Goal: Task Accomplishment & Management: Use online tool/utility

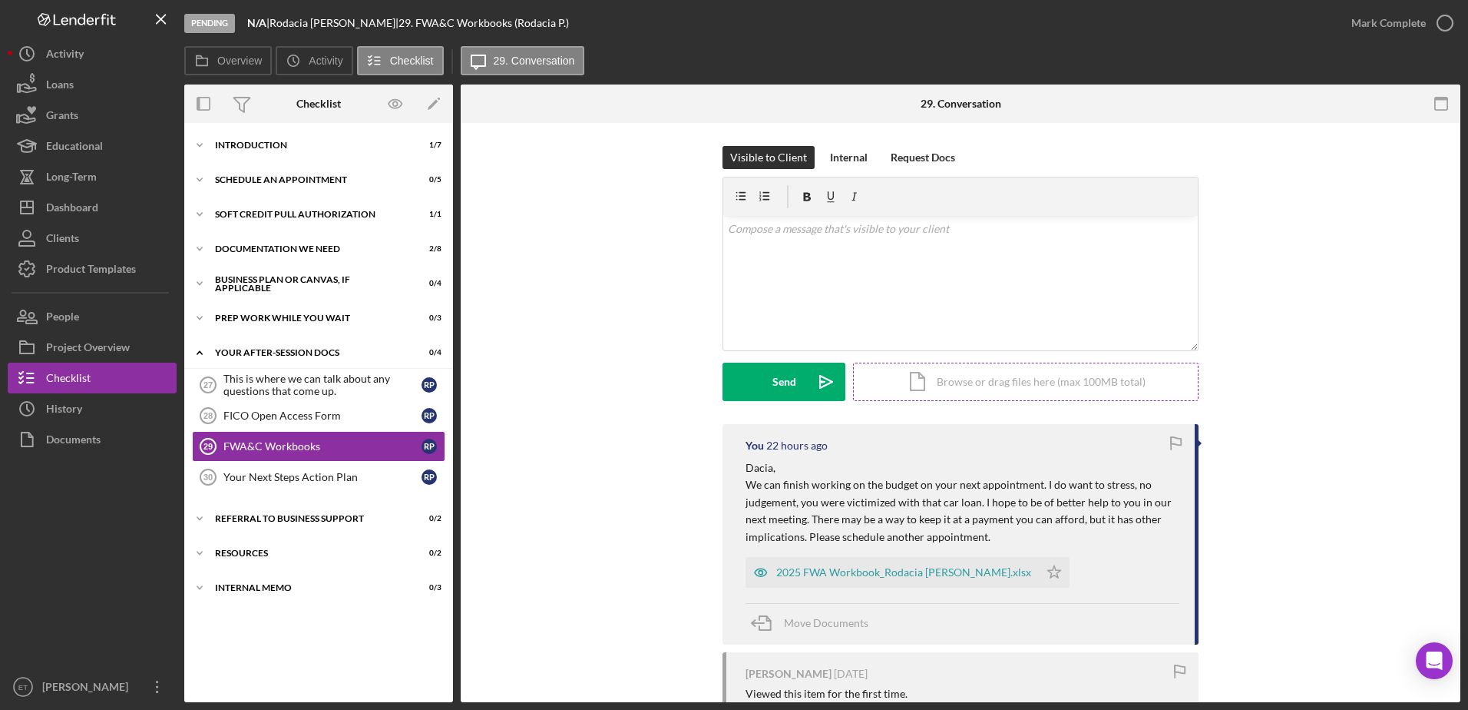
click at [978, 377] on div "Icon/Document Browse or drag files here (max 100MB total) Tap to choose files o…" at bounding box center [1026, 381] width 346 height 38
click at [752, 260] on div "v Color teal Color pink Remove color Add row above Add row below Add column bef…" at bounding box center [960, 254] width 475 height 76
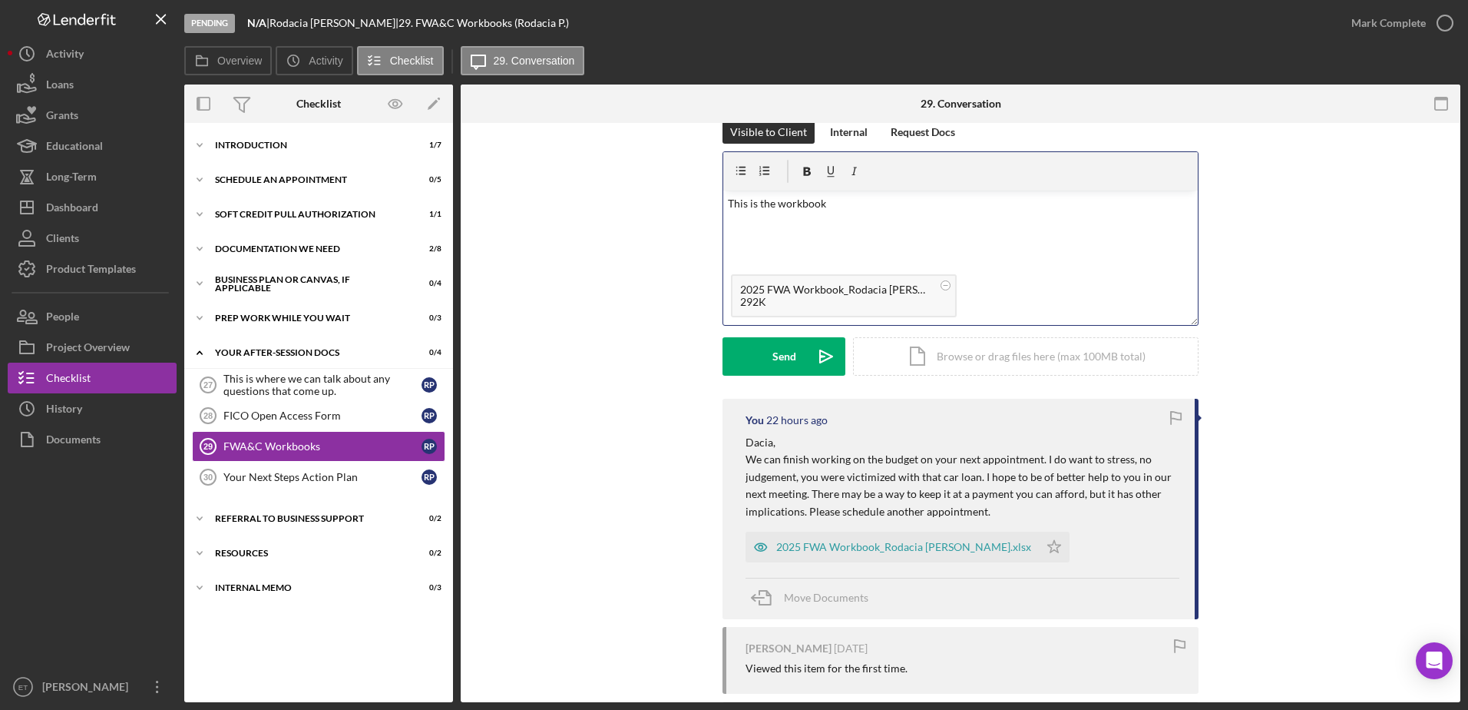
scroll to position [25, 0]
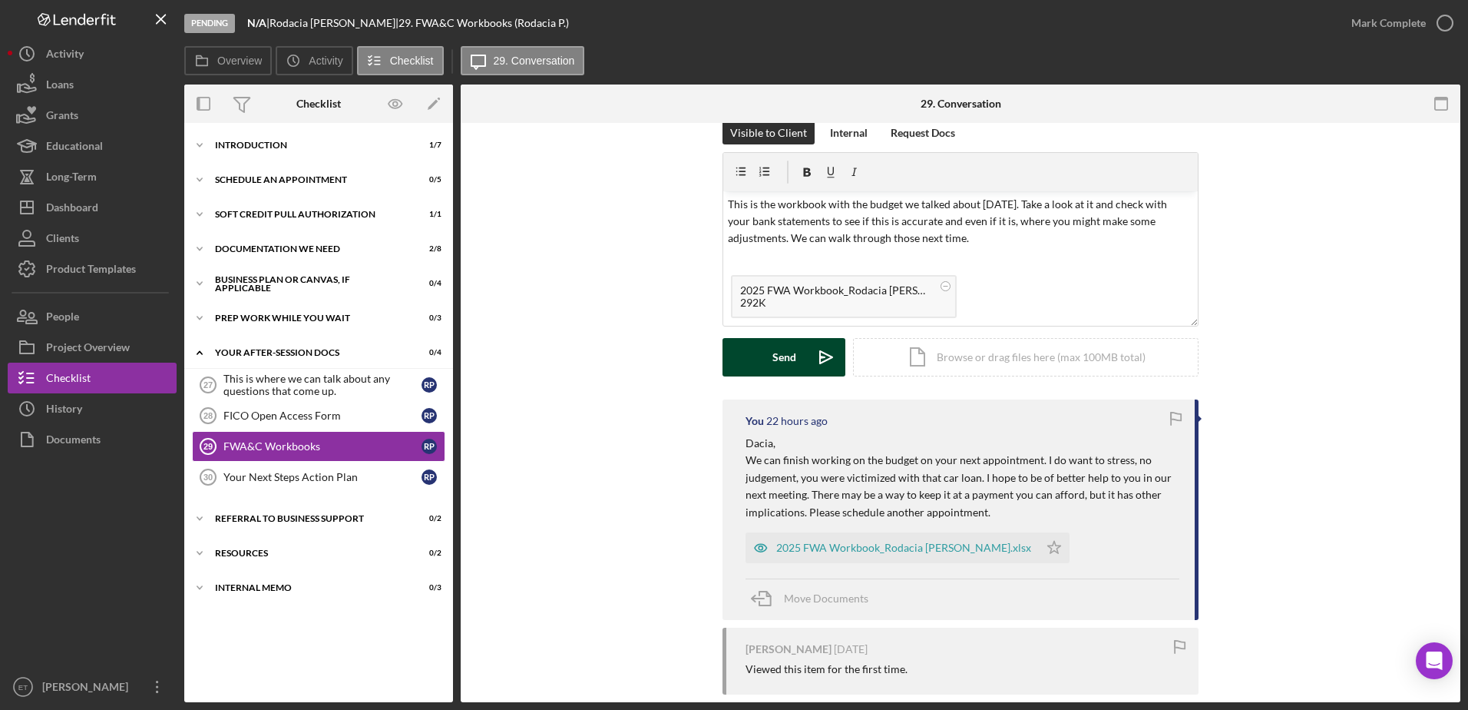
click at [795, 356] on button "Send Icon/icon-invite-send" at bounding box center [784, 357] width 123 height 38
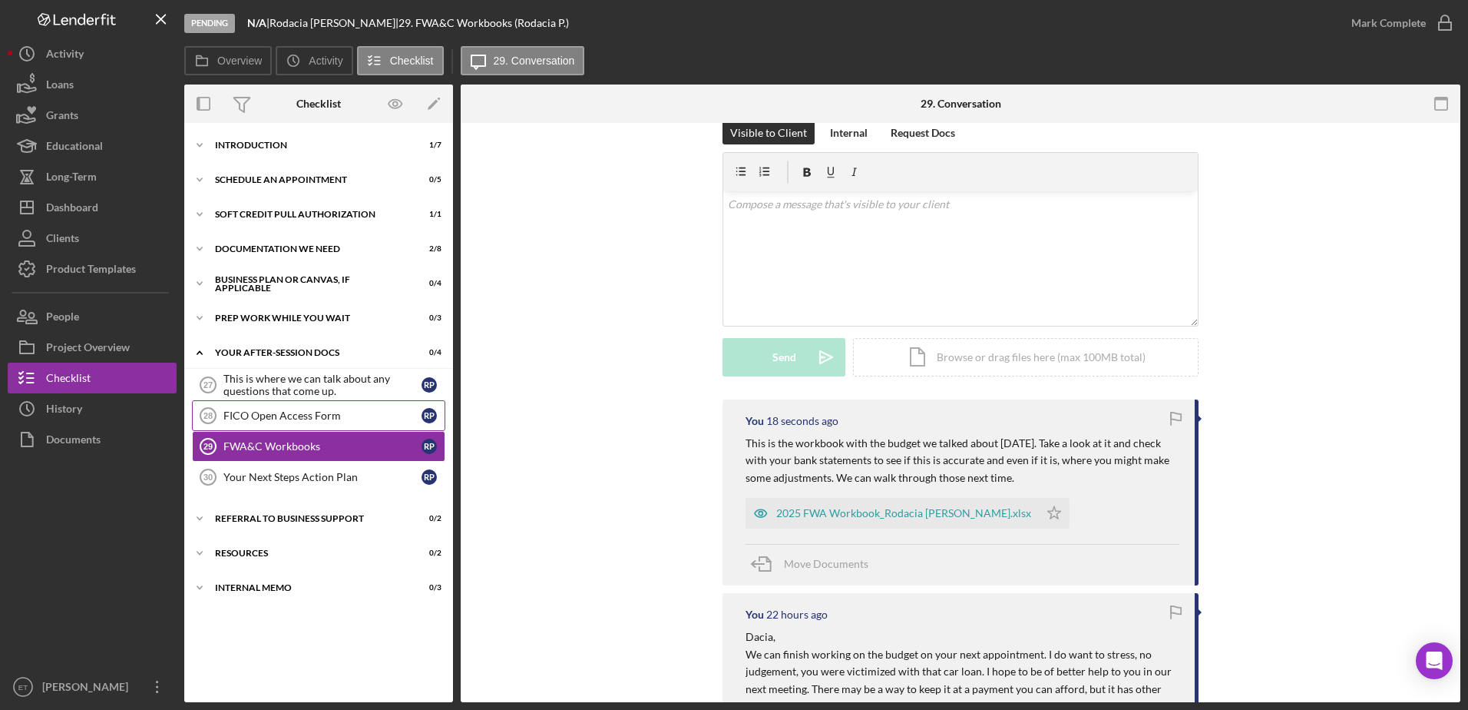
click at [311, 415] on div "FICO Open Access Form" at bounding box center [322, 415] width 198 height 12
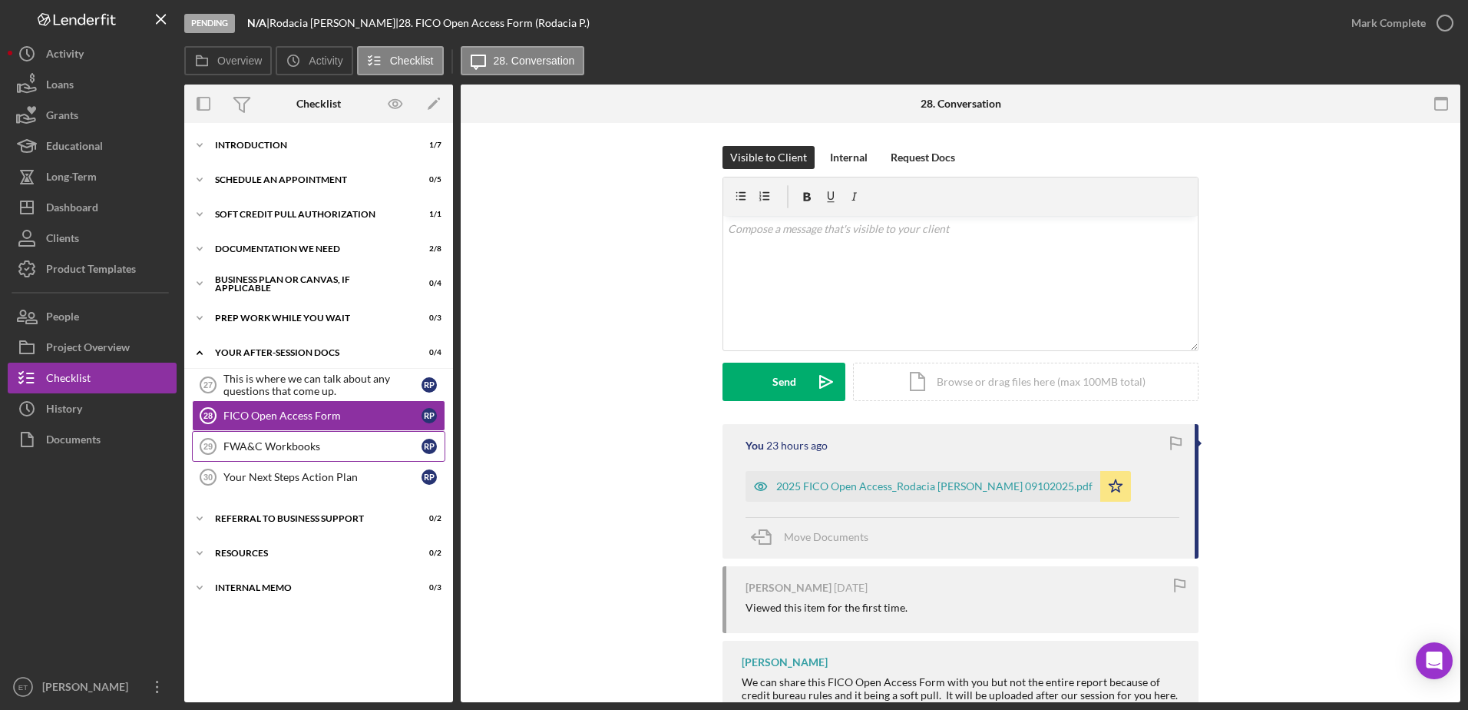
click at [320, 445] on div "FWA&C Workbooks" at bounding box center [322, 446] width 198 height 12
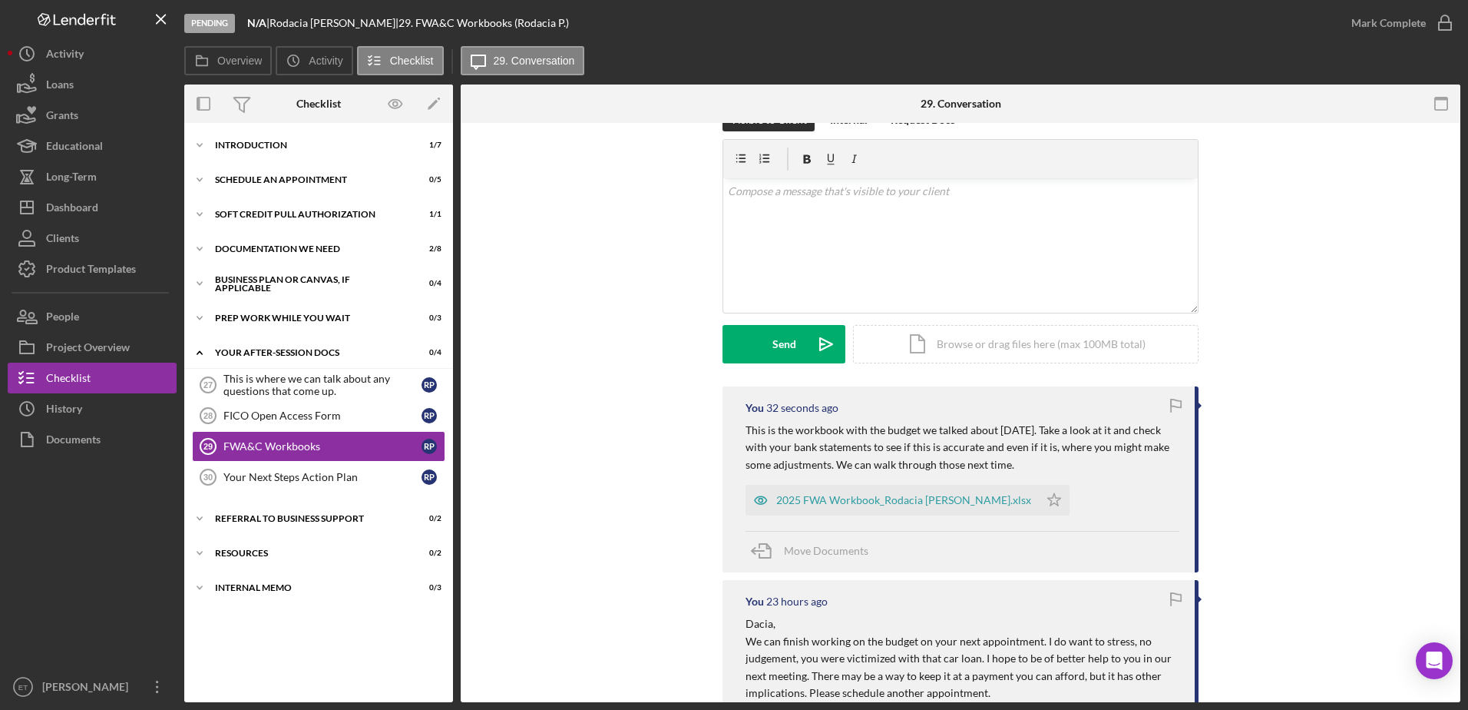
scroll to position [41, 0]
drag, startPoint x: 533, startPoint y: 417, endPoint x: 557, endPoint y: 467, distance: 55.3
click at [557, 467] on div "You 41 seconds ago This is the workbook with the budget we talked about [DATE].…" at bounding box center [961, 681] width 954 height 596
click at [275, 180] on div "Schedule An Appointment" at bounding box center [324, 179] width 219 height 9
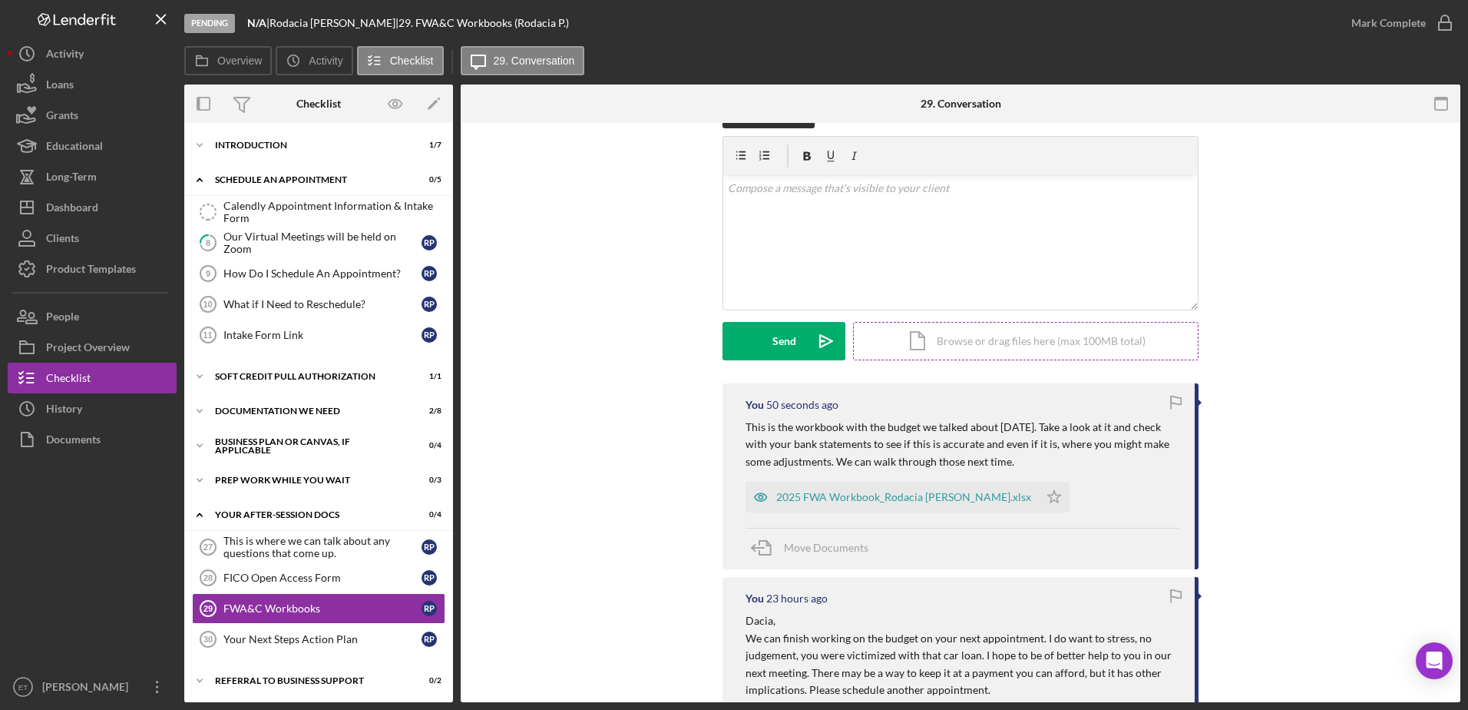
click at [969, 341] on div "Icon/Document Browse or drag files here (max 100MB total) Tap to choose files o…" at bounding box center [1026, 341] width 346 height 38
click at [786, 337] on div "Upload" at bounding box center [784, 341] width 35 height 38
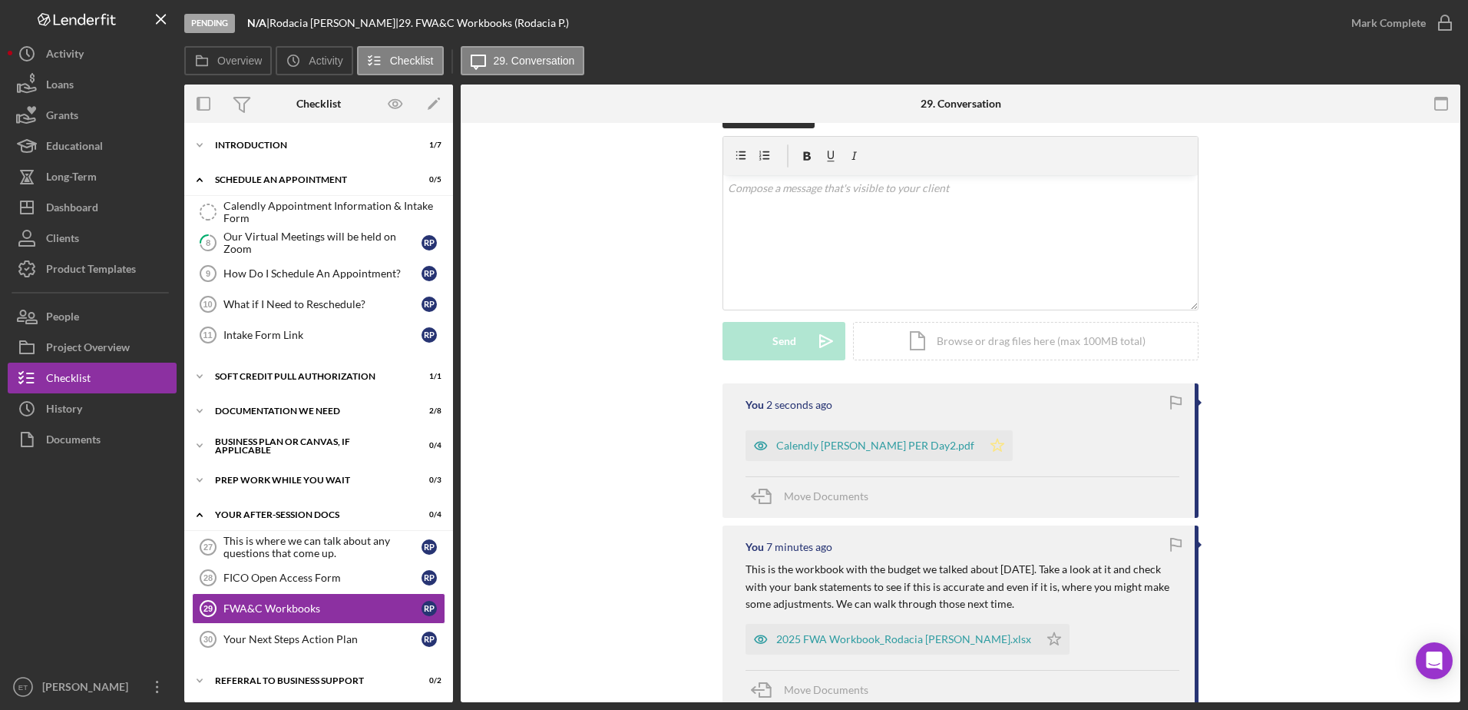
click at [991, 443] on polygon "button" at bounding box center [997, 444] width 13 height 12
click at [1048, 641] on polygon "button" at bounding box center [1054, 639] width 13 height 12
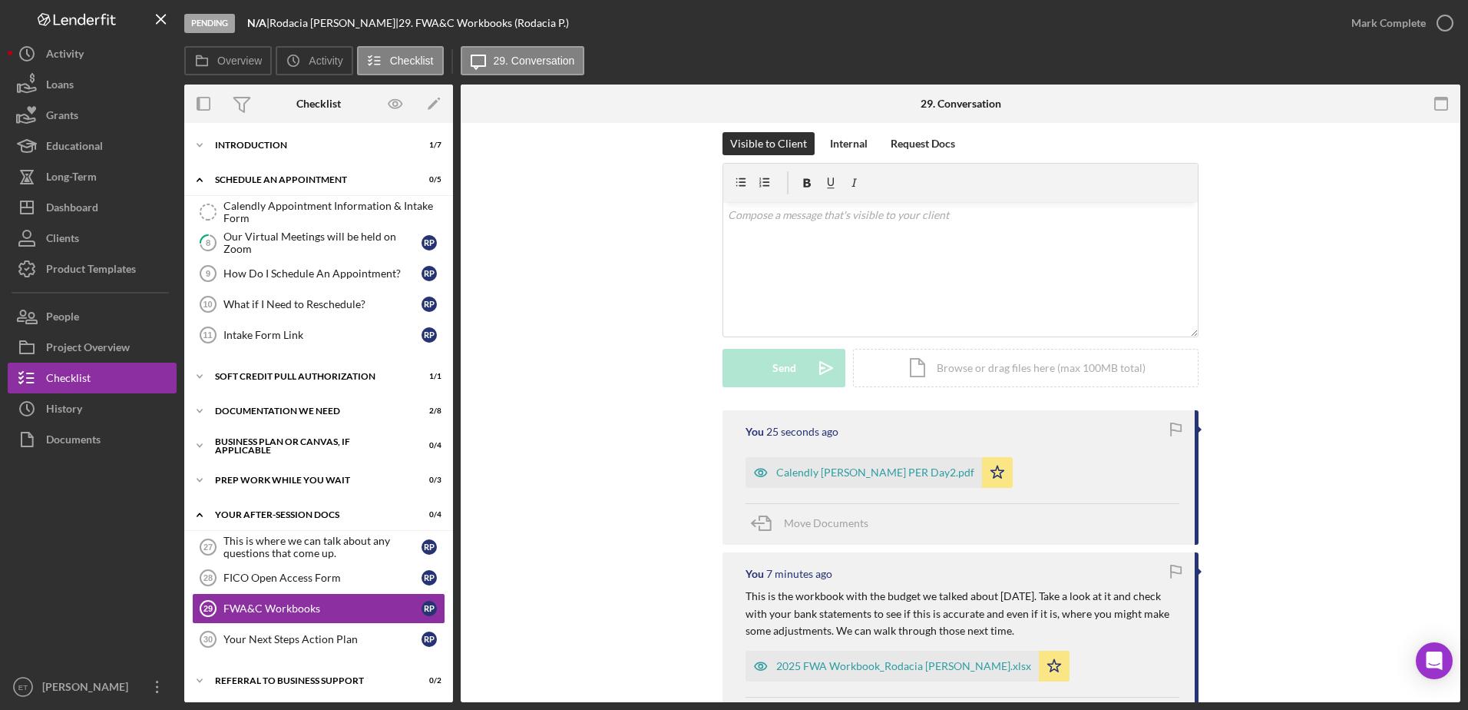
scroll to position [0, 0]
